Goal: Task Accomplishment & Management: Manage account settings

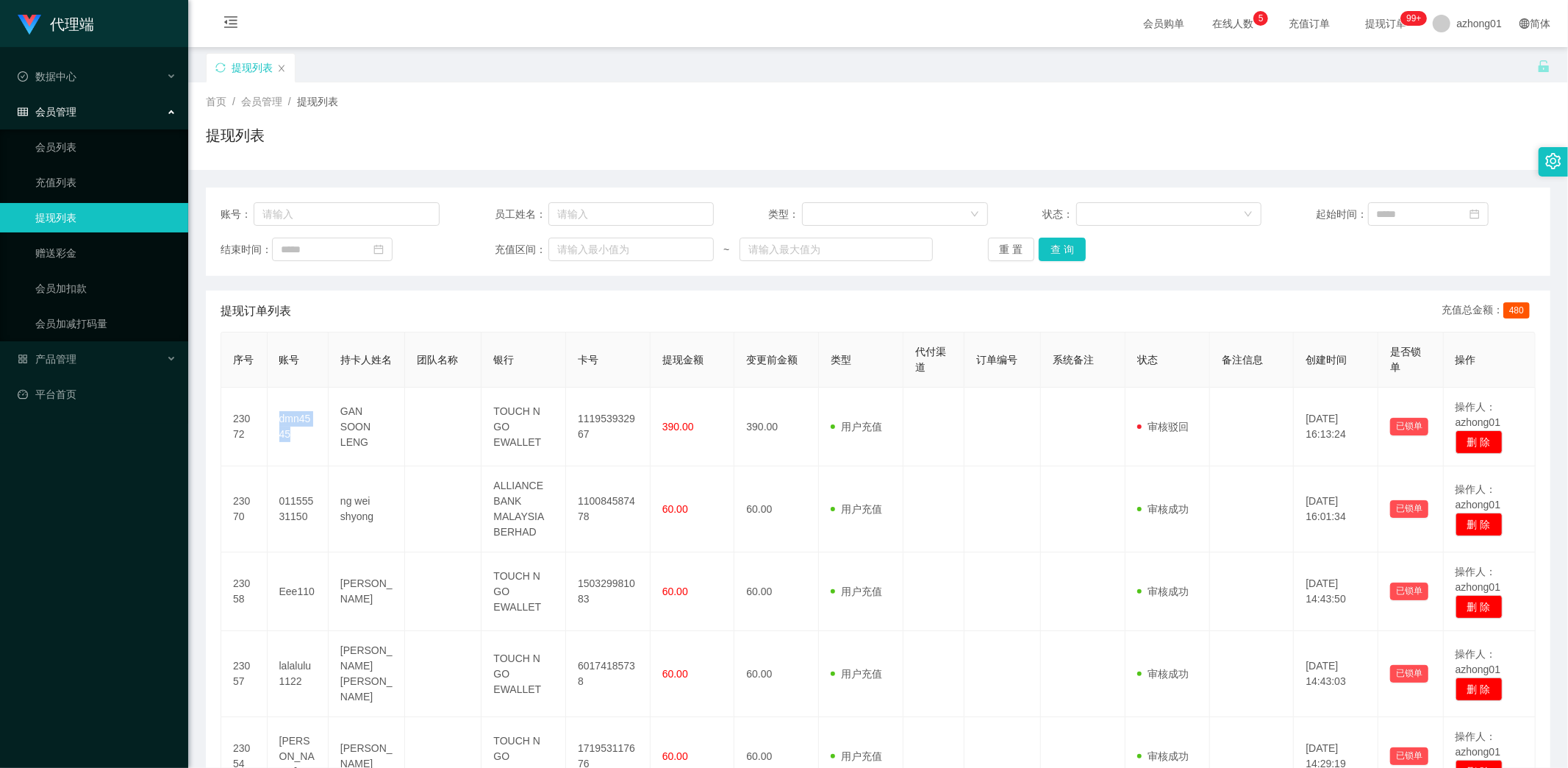
scroll to position [163, 0]
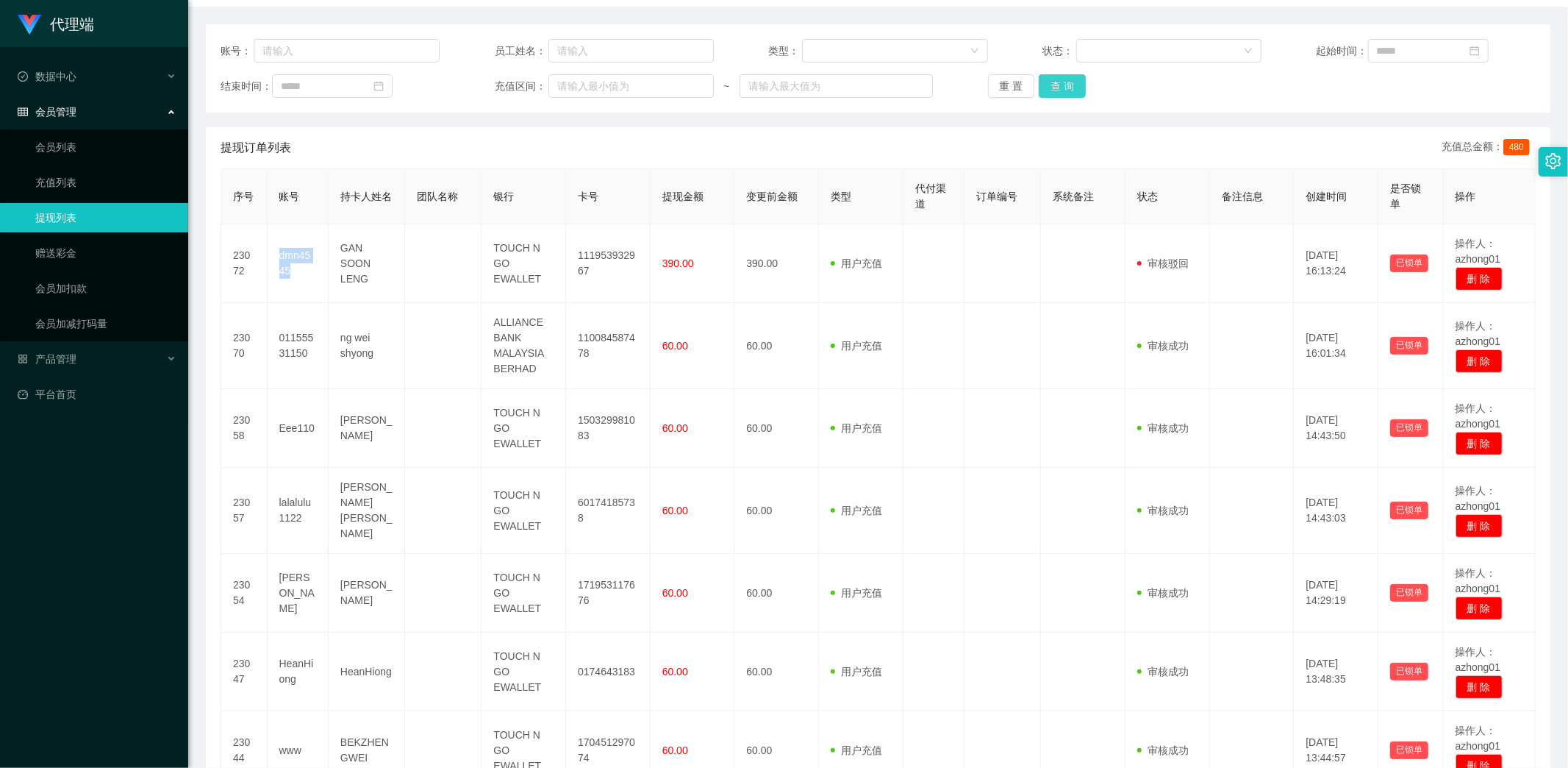
click at [1055, 83] on button "查 询" at bounding box center [1062, 85] width 47 height 24
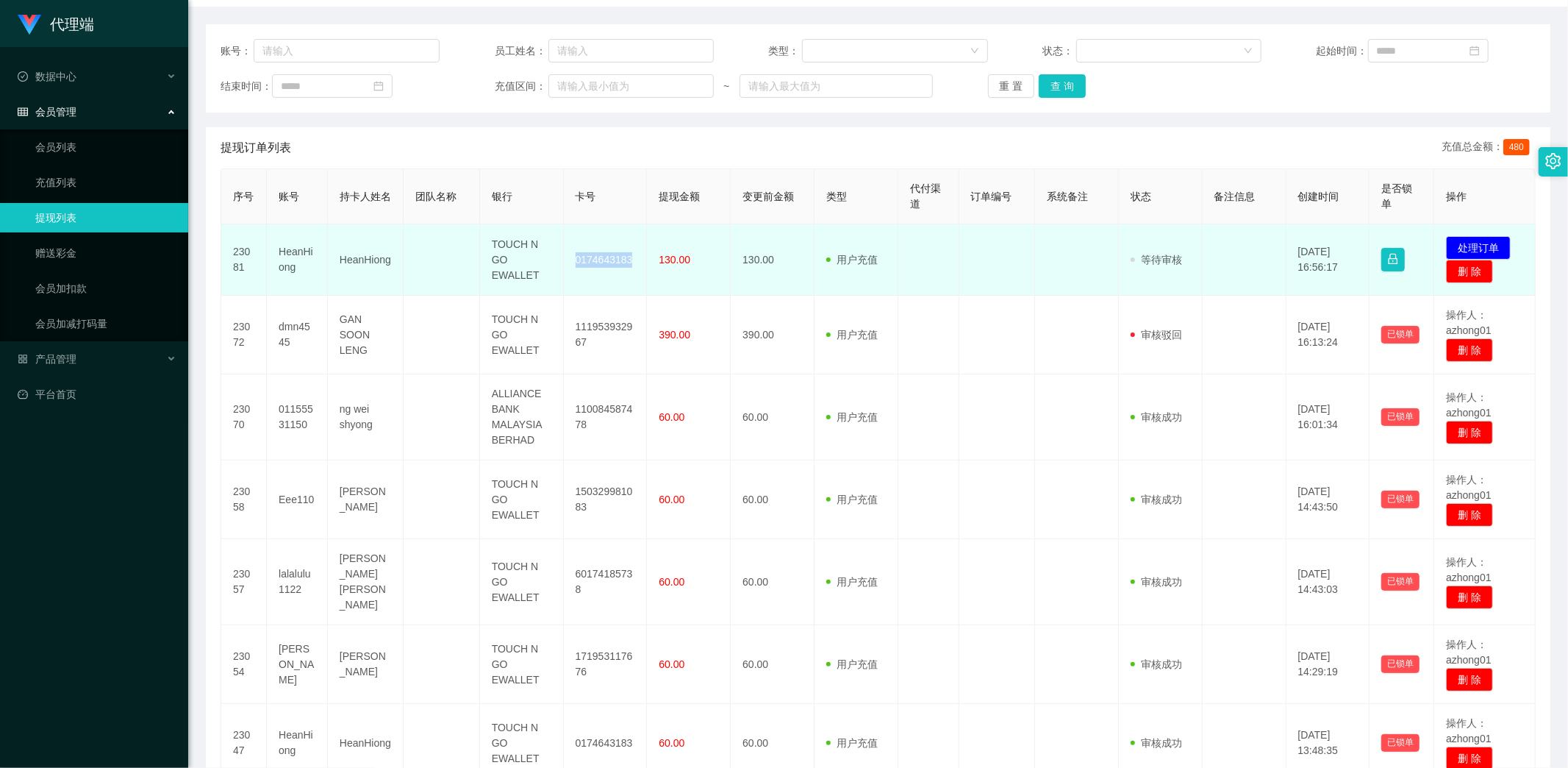
drag, startPoint x: 571, startPoint y: 261, endPoint x: 628, endPoint y: 262, distance: 57.0
click at [628, 262] on td "0174643183" at bounding box center [606, 260] width 84 height 71
copy td "0174643183"
click at [940, 266] on td at bounding box center [929, 260] width 61 height 71
click at [597, 255] on td "0174643183" at bounding box center [606, 260] width 84 height 71
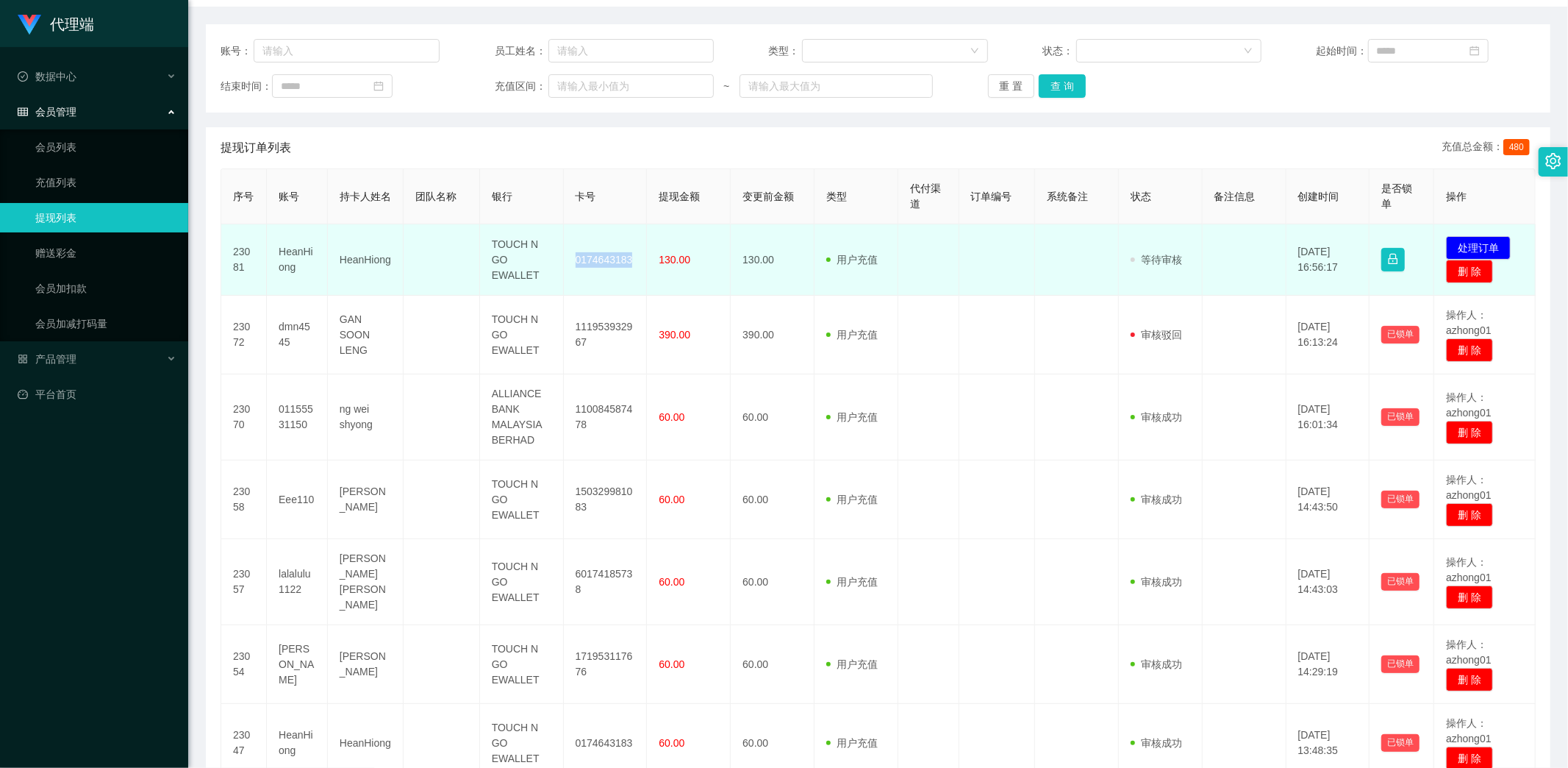
drag, startPoint x: 569, startPoint y: 252, endPoint x: 631, endPoint y: 267, distance: 63.8
click at [631, 267] on td "0174643183" at bounding box center [606, 260] width 84 height 71
copy td "0174643183"
click at [1469, 242] on button "处理订单" at bounding box center [1478, 248] width 64 height 24
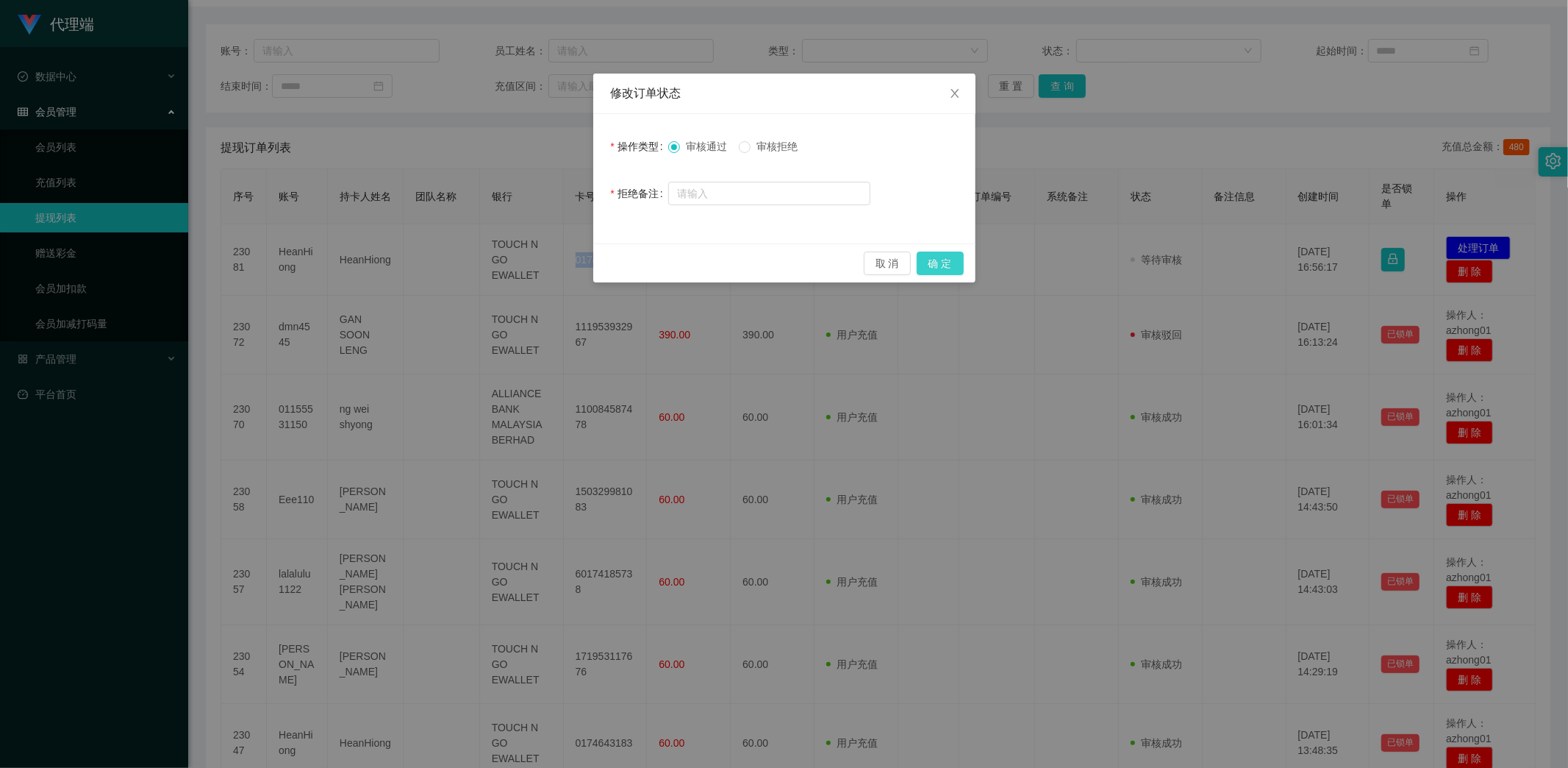
click at [938, 263] on button "确 定" at bounding box center [940, 263] width 47 height 24
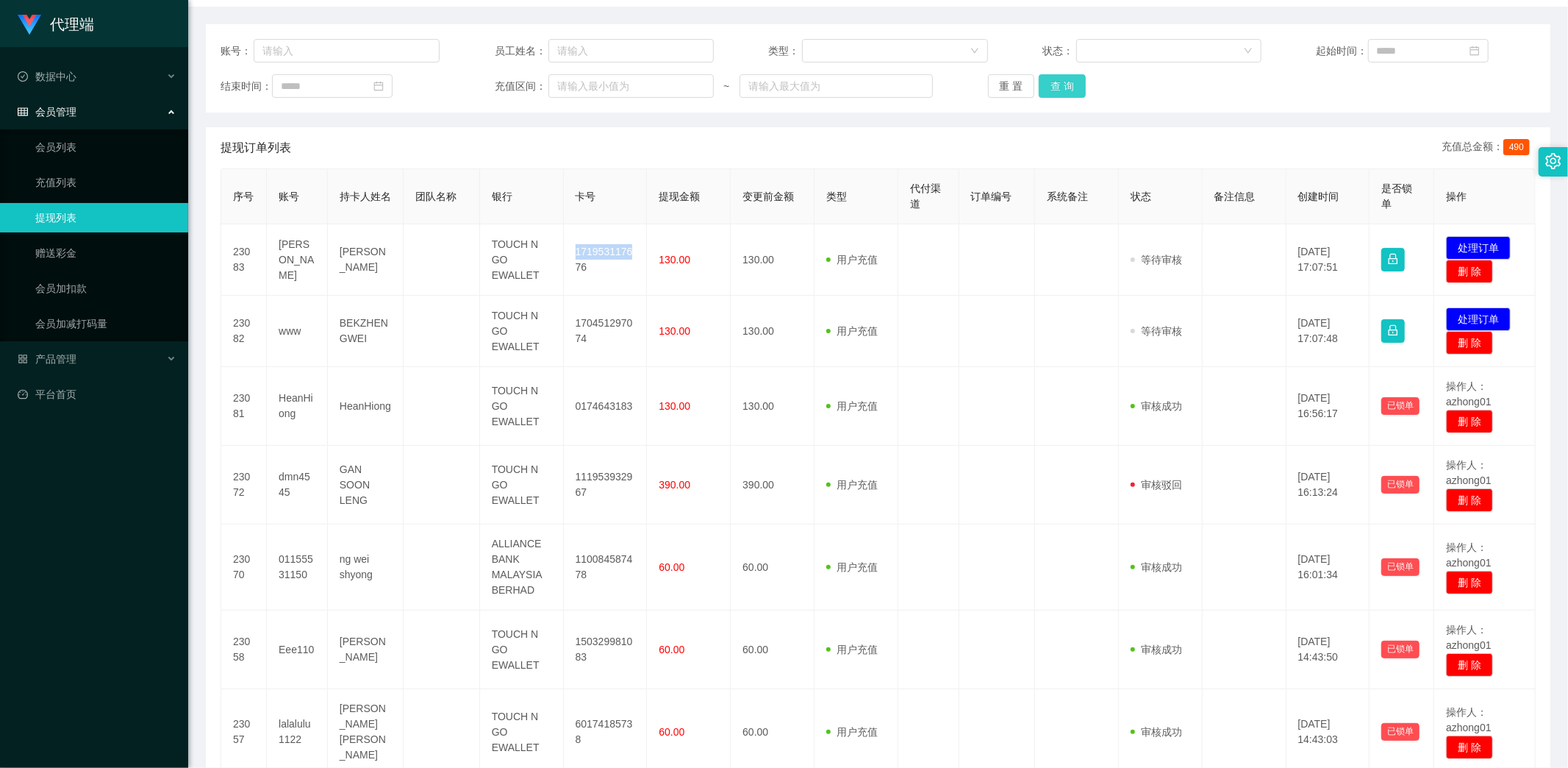
click at [1054, 84] on button "查 询" at bounding box center [1062, 85] width 47 height 24
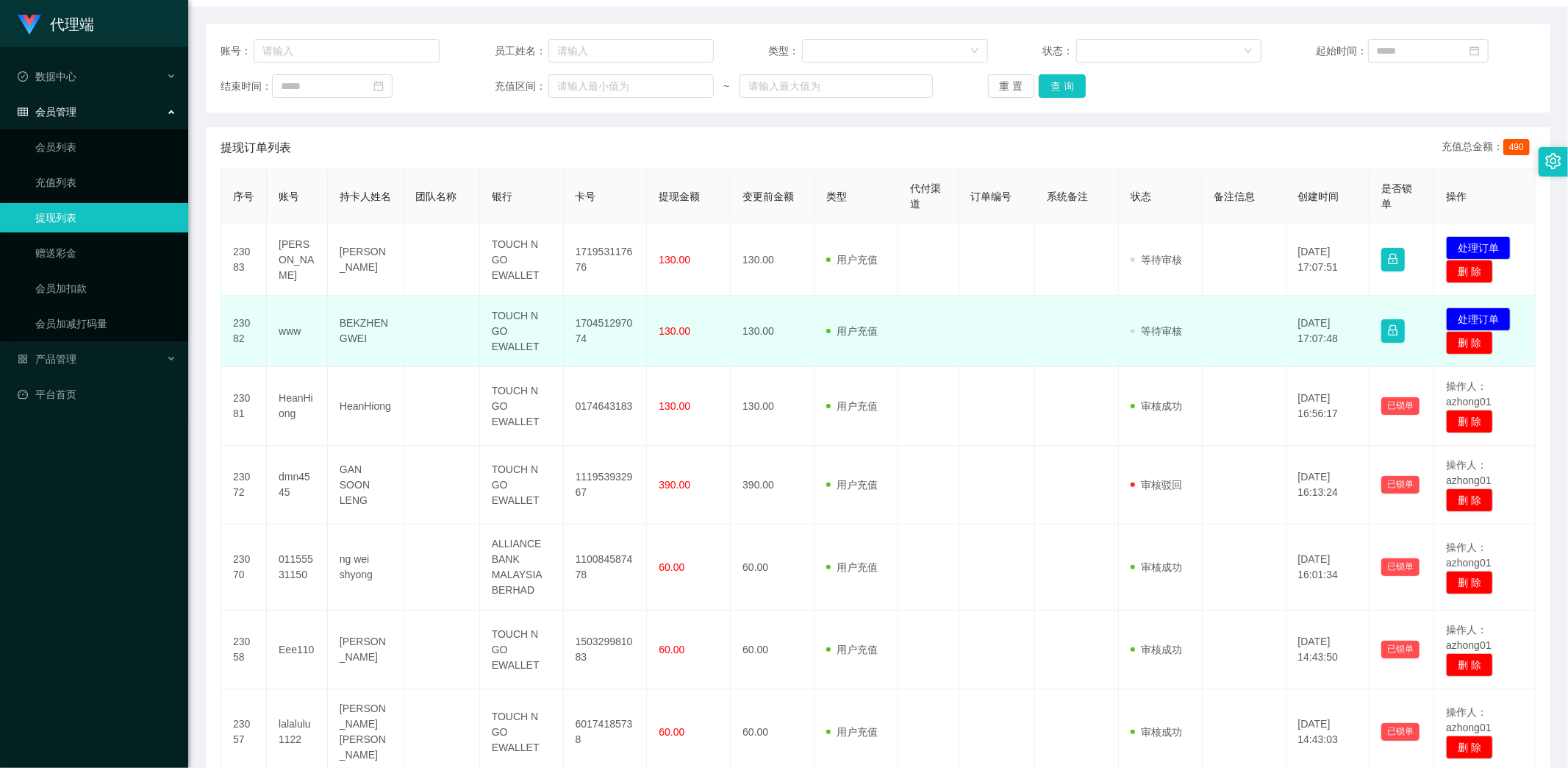
click at [377, 348] on td "BEKZHENGWEI" at bounding box center [365, 331] width 76 height 71
drag, startPoint x: 564, startPoint y: 320, endPoint x: 619, endPoint y: 347, distance: 61.3
click at [619, 347] on td "170451297074" at bounding box center [606, 331] width 84 height 71
copy td "170451297074"
click at [1480, 314] on button "处理订单" at bounding box center [1478, 319] width 64 height 24
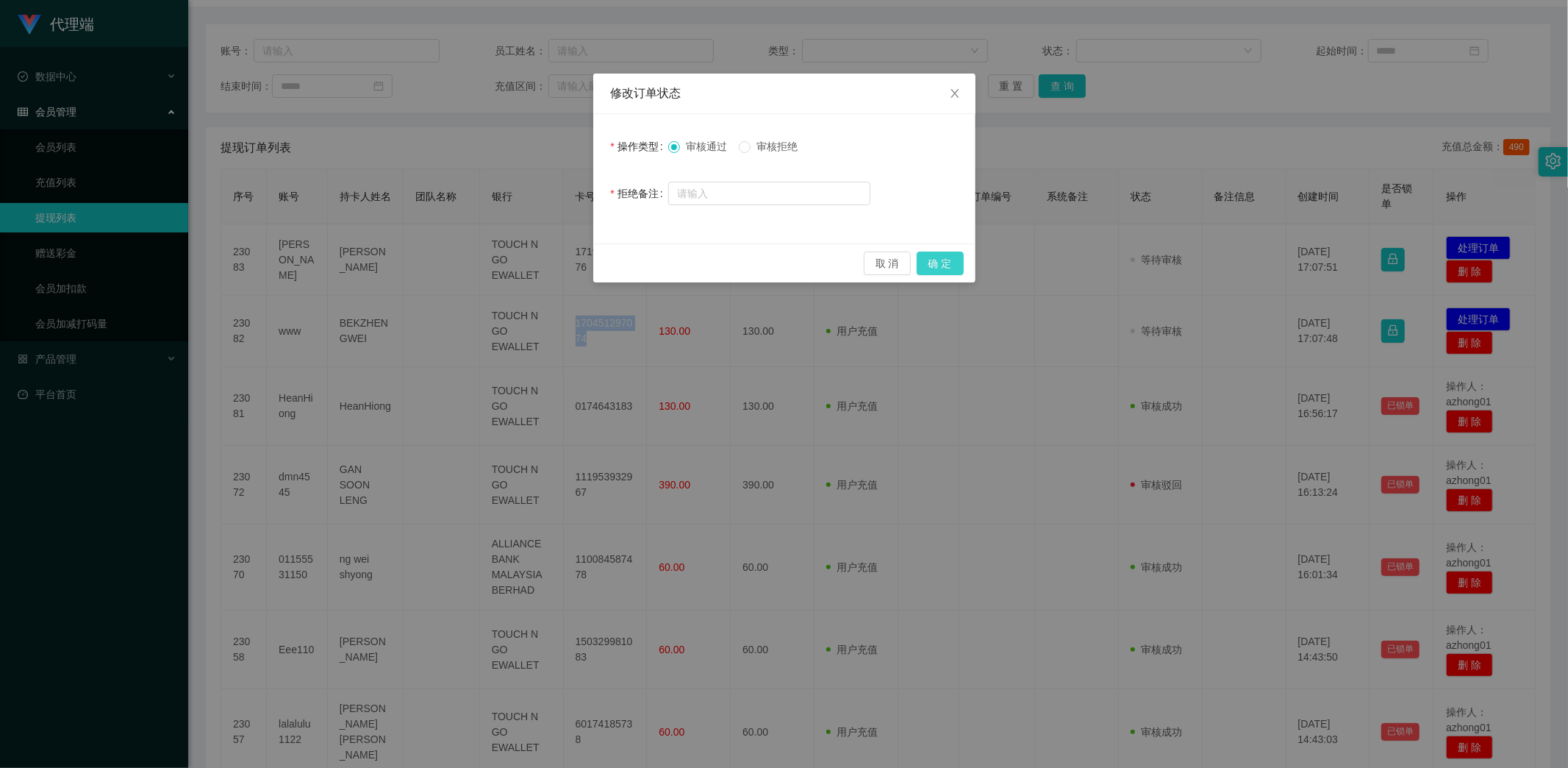
click at [954, 259] on button "确 定" at bounding box center [940, 263] width 47 height 24
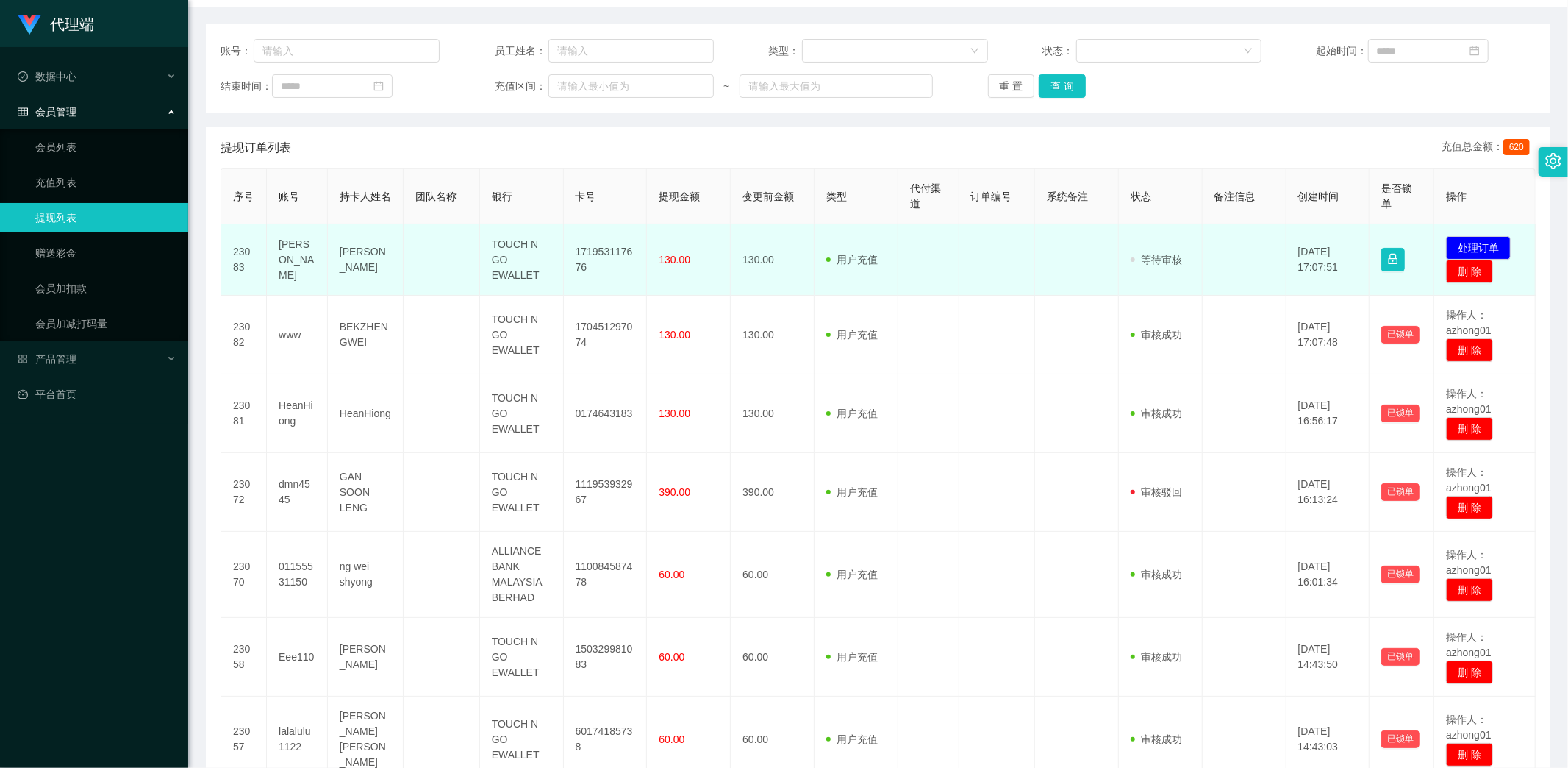
click at [584, 265] on td "171953117676" at bounding box center [606, 260] width 84 height 71
drag, startPoint x: 574, startPoint y: 252, endPoint x: 616, endPoint y: 274, distance: 47.4
click at [616, 274] on td "171953117676" at bounding box center [606, 260] width 84 height 71
copy td "171953117676"
click at [1459, 244] on button "处理订单" at bounding box center [1478, 248] width 64 height 24
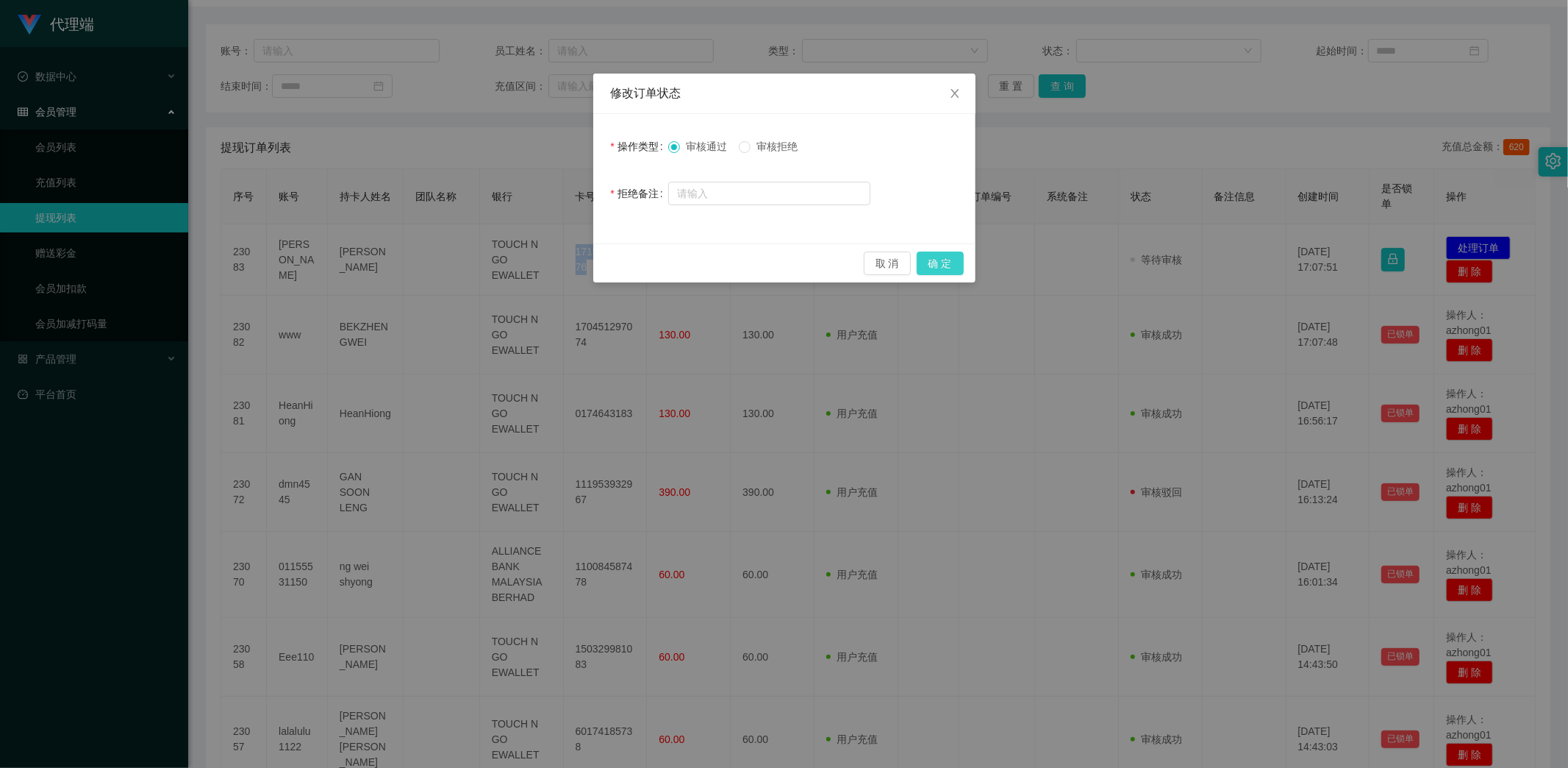
click at [954, 258] on button "确 定" at bounding box center [940, 263] width 47 height 24
